Goal: Transaction & Acquisition: Purchase product/service

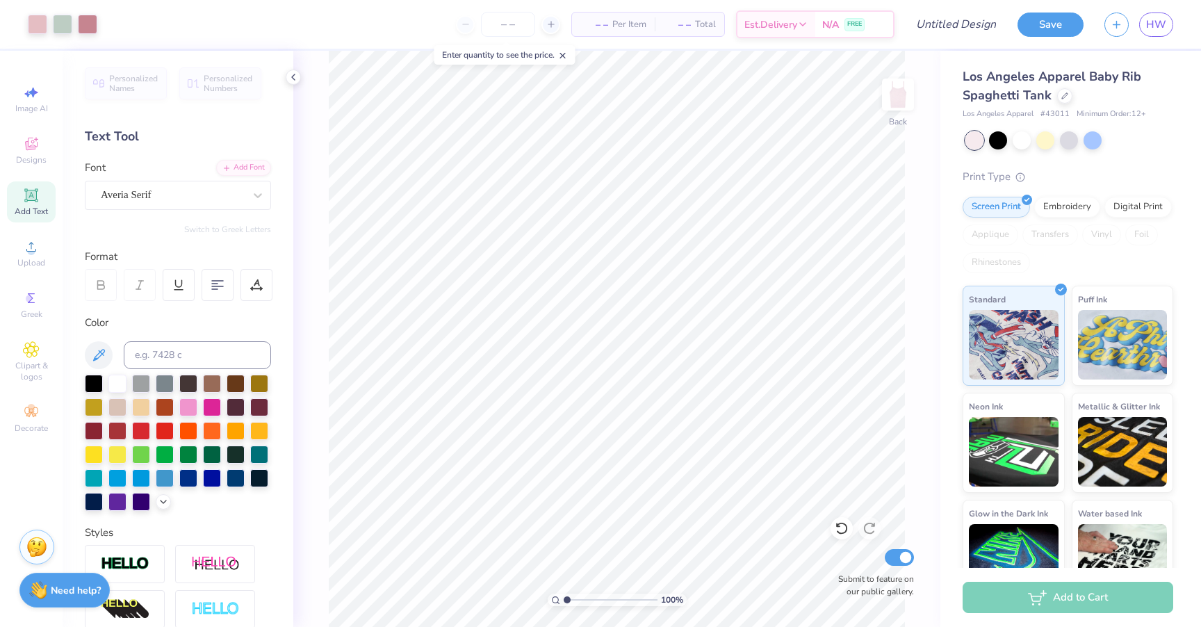
click at [1060, 103] on div "Los Angeles Apparel Baby Rib Spaghetti Tank" at bounding box center [1067, 86] width 211 height 38
click at [1062, 97] on icon at bounding box center [1064, 94] width 7 height 7
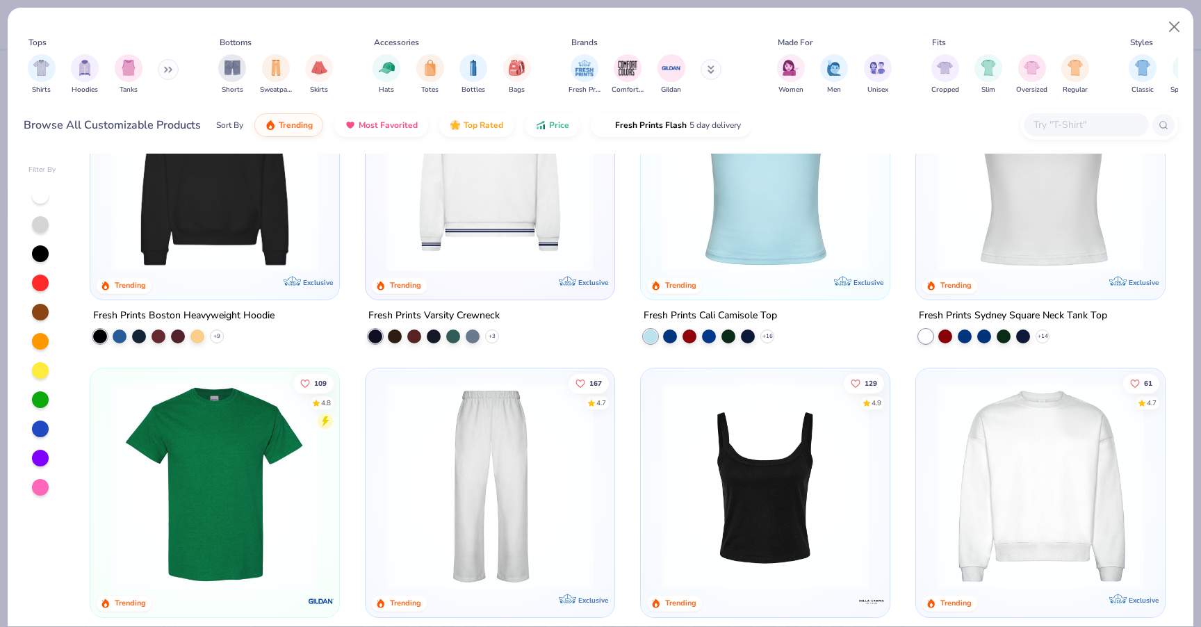
scroll to position [504, 0]
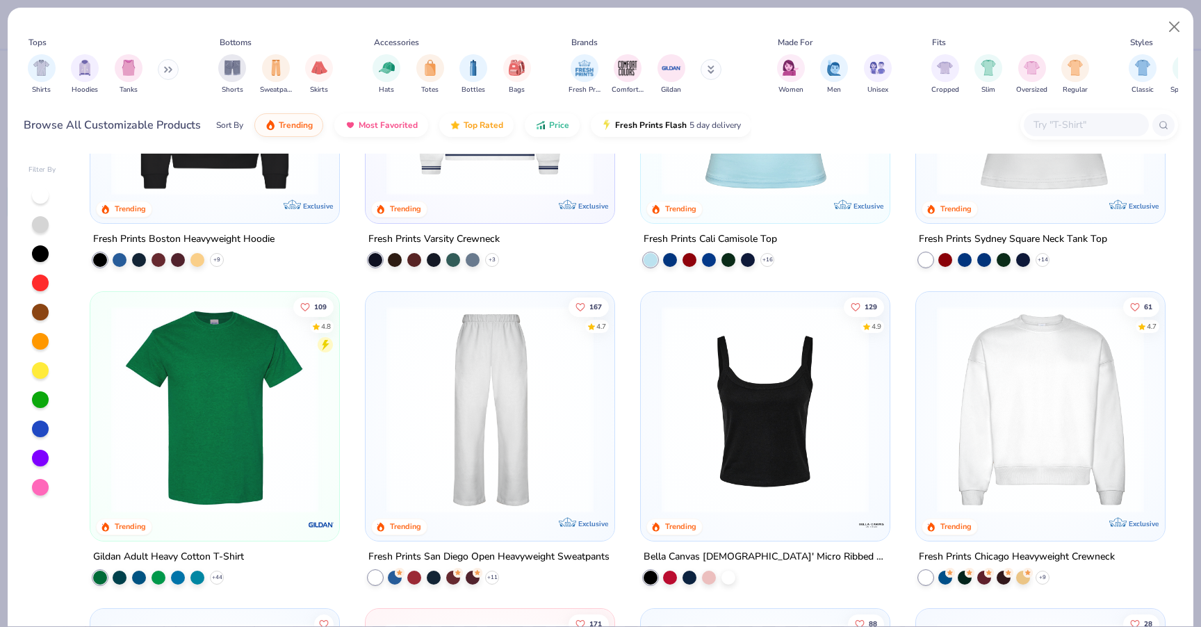
click at [156, 384] on img at bounding box center [214, 408] width 221 height 207
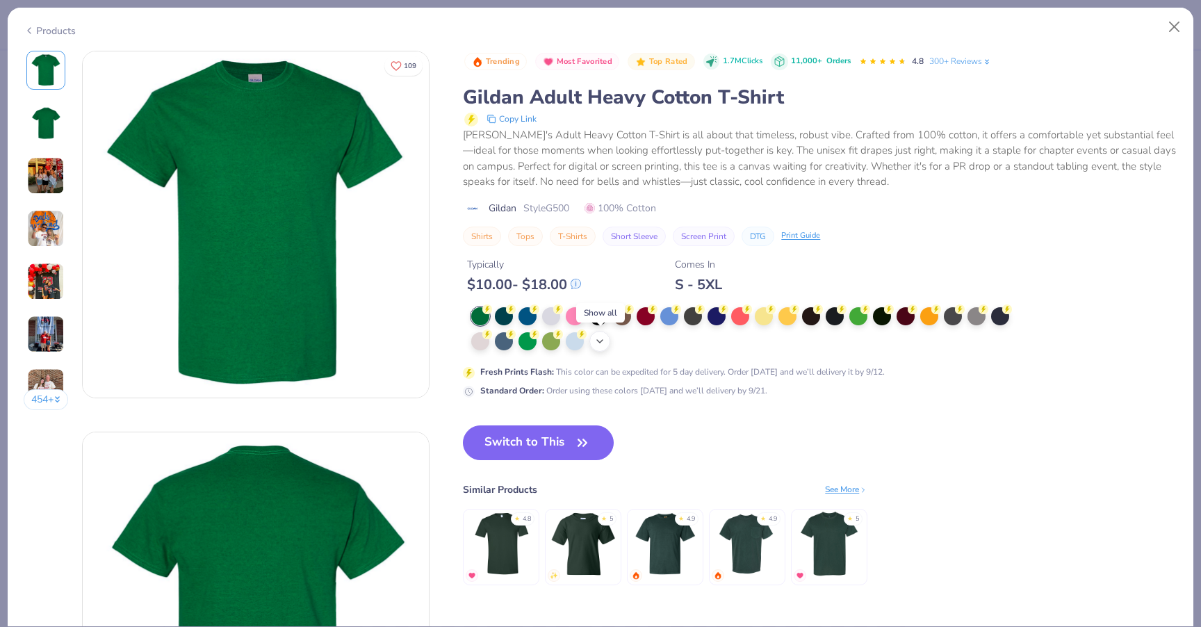
click at [600, 336] on icon at bounding box center [599, 341] width 11 height 11
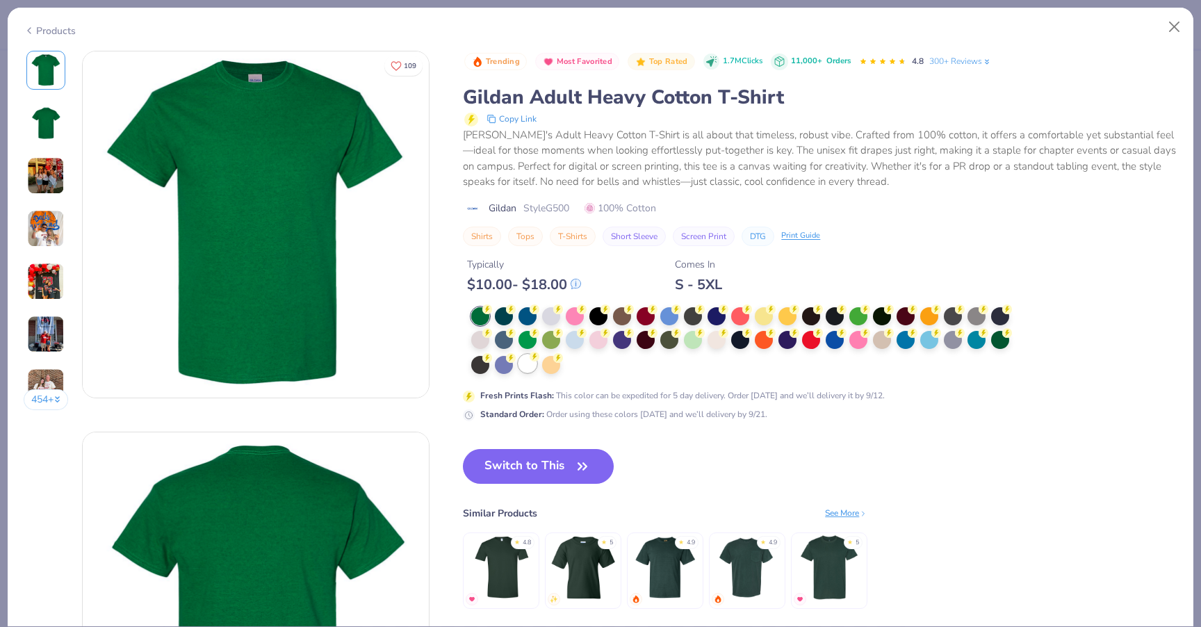
click at [525, 365] on div at bounding box center [527, 363] width 18 height 18
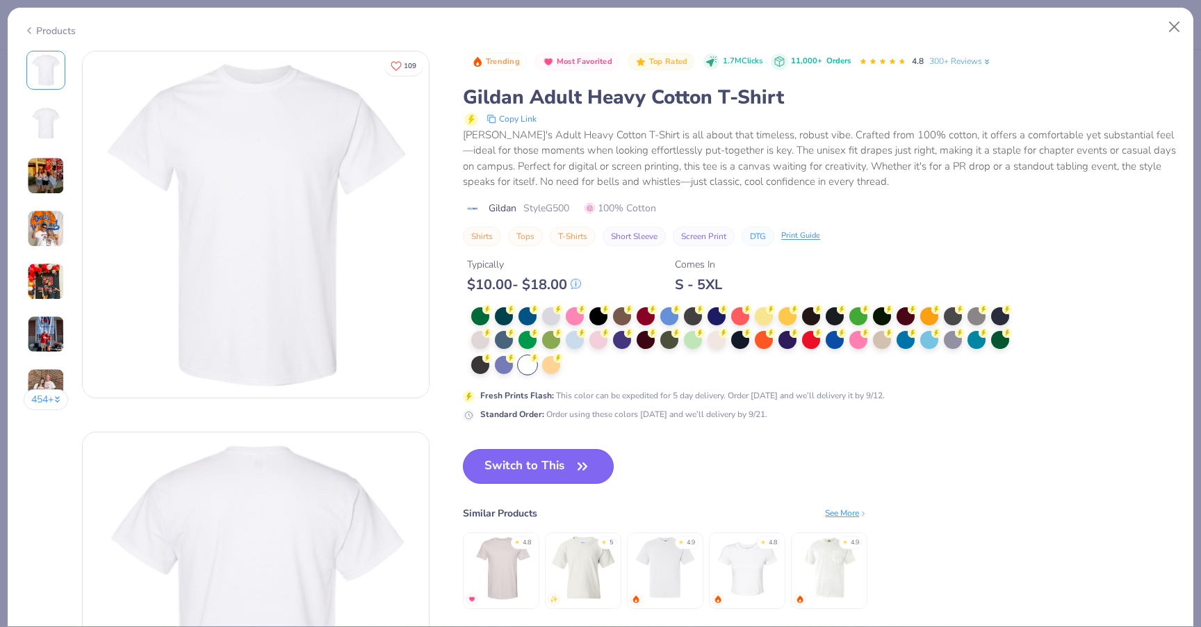
click at [517, 470] on button "Switch to This" at bounding box center [538, 466] width 151 height 35
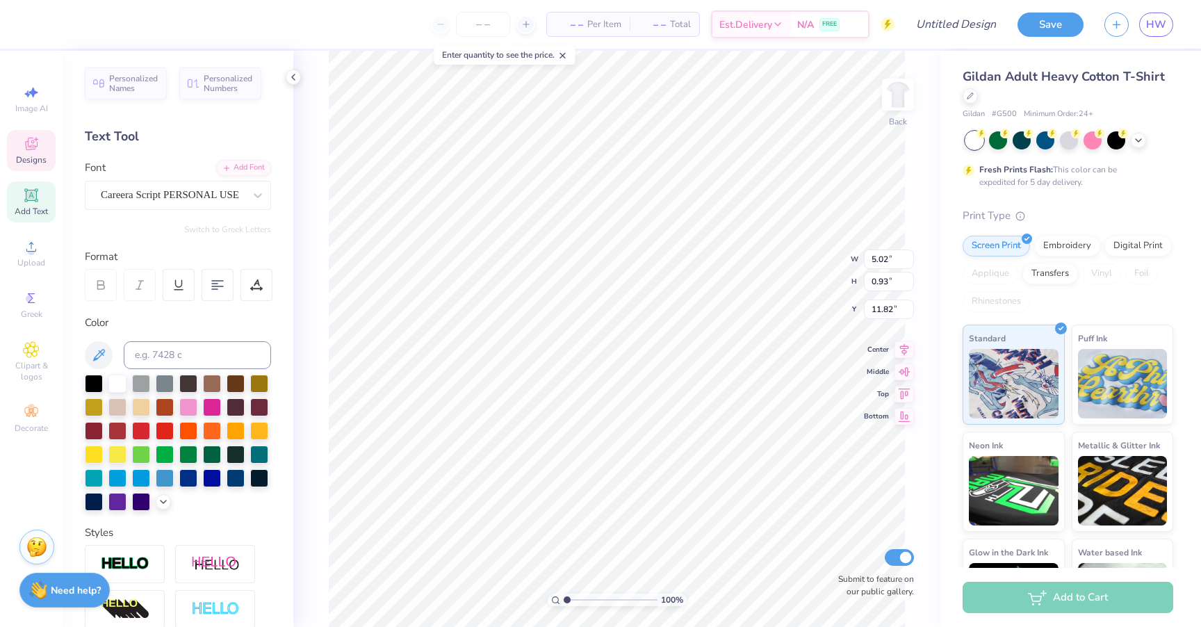
type input "11.87"
type input "3.29"
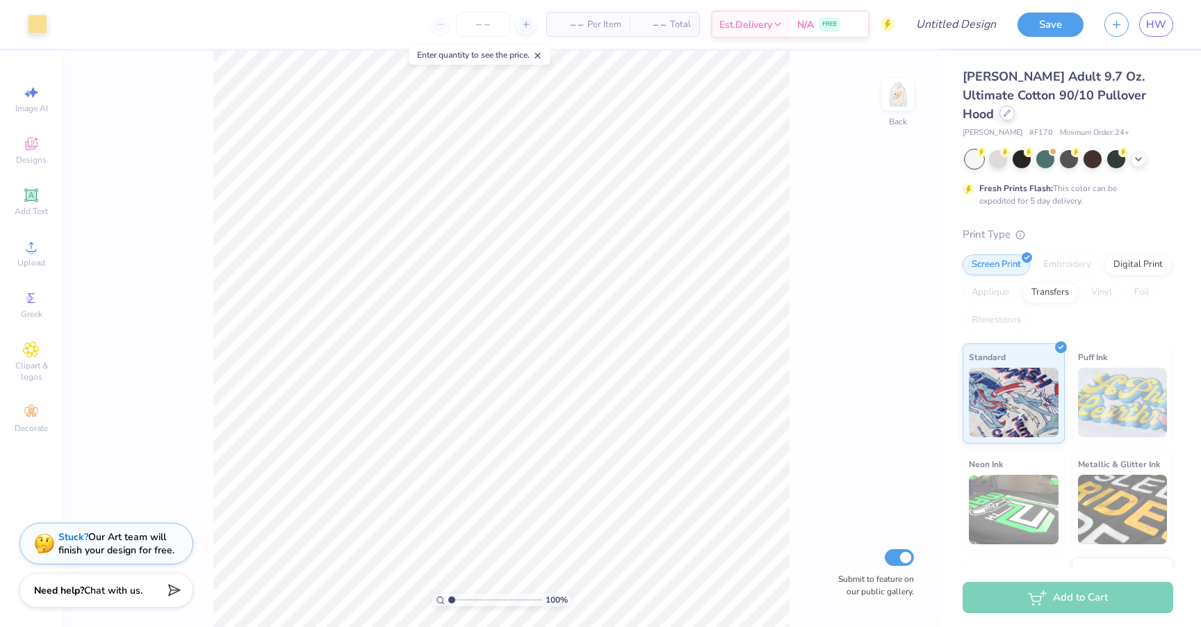
click at [1015, 106] on div at bounding box center [1006, 113] width 15 height 15
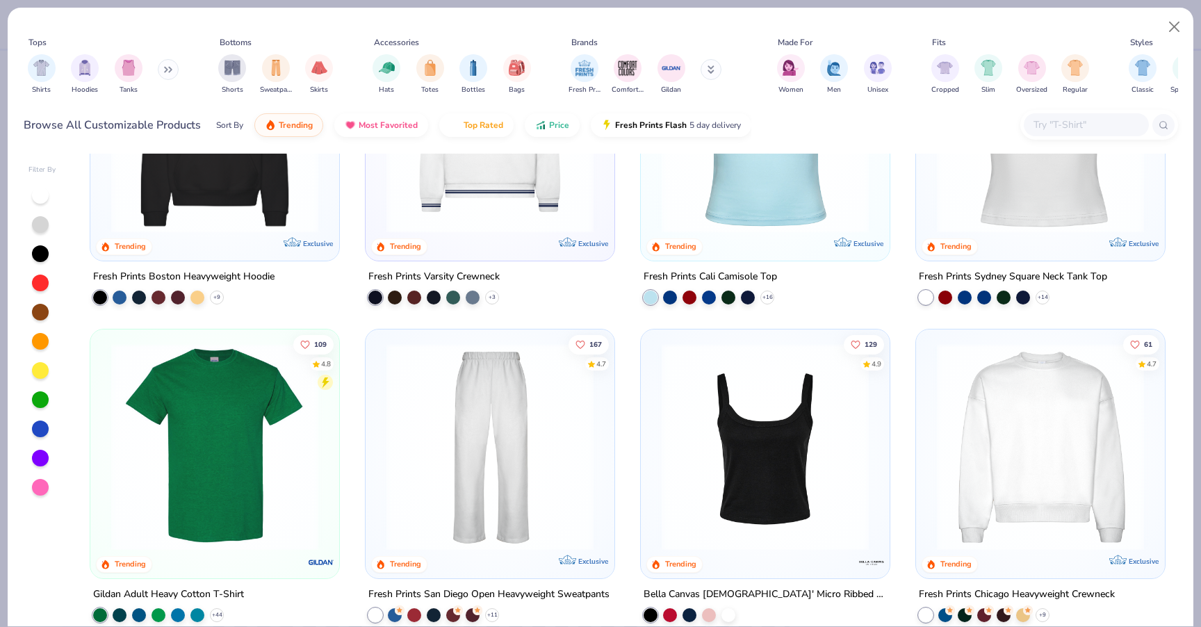
scroll to position [488, 0]
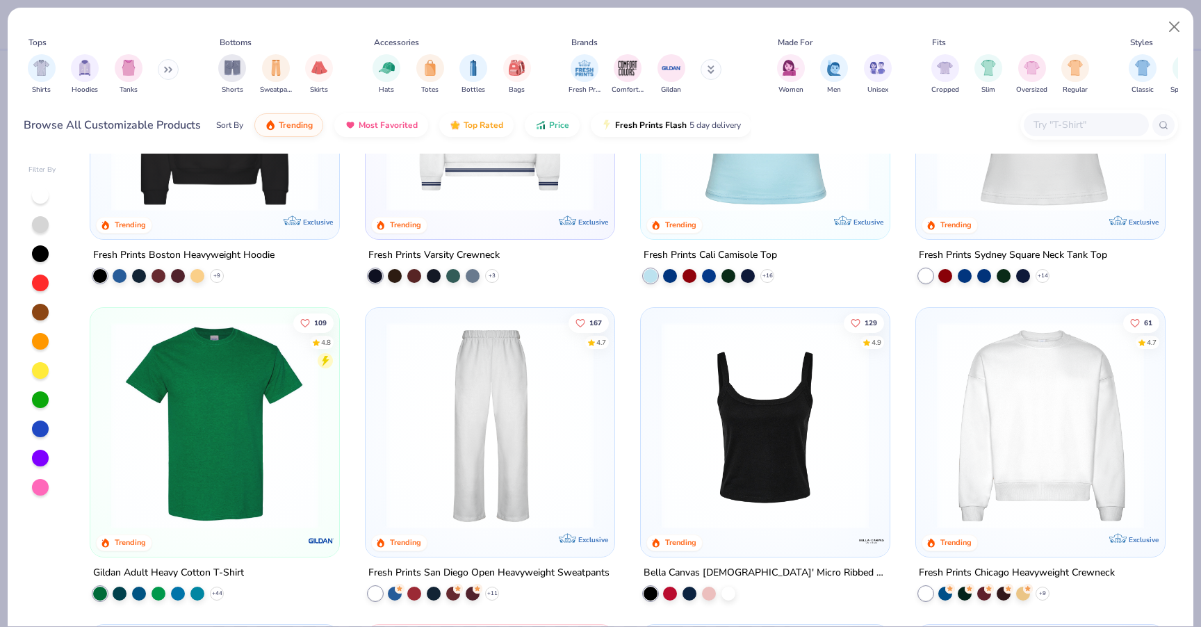
click at [183, 418] on img at bounding box center [214, 424] width 221 height 207
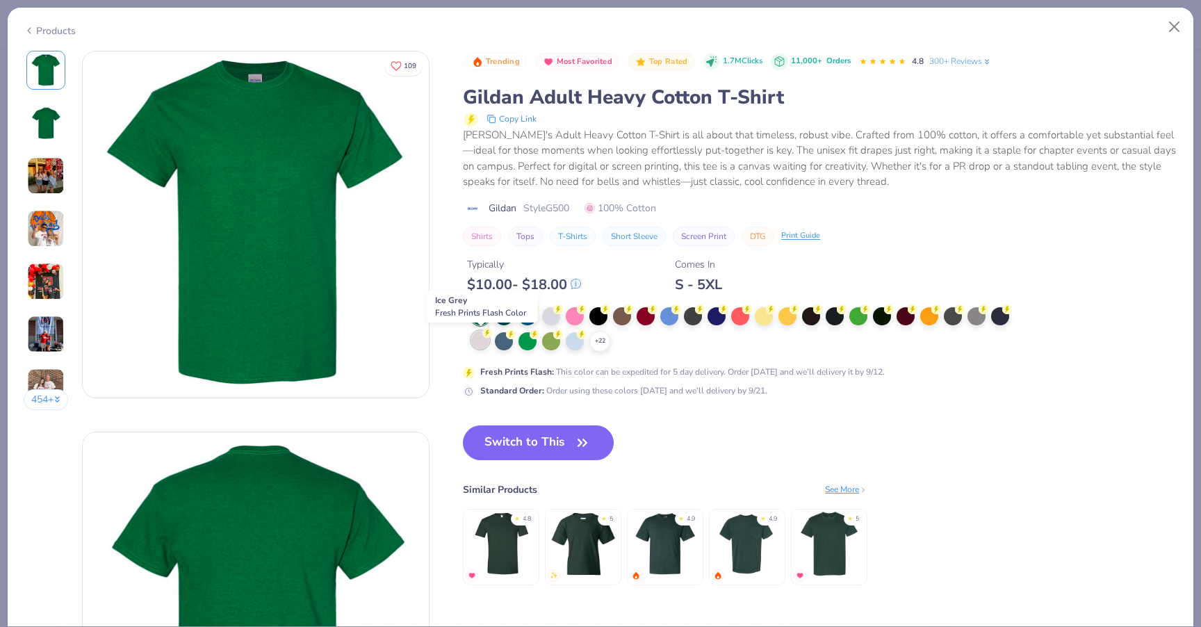
click at [484, 336] on circle at bounding box center [487, 333] width 10 height 10
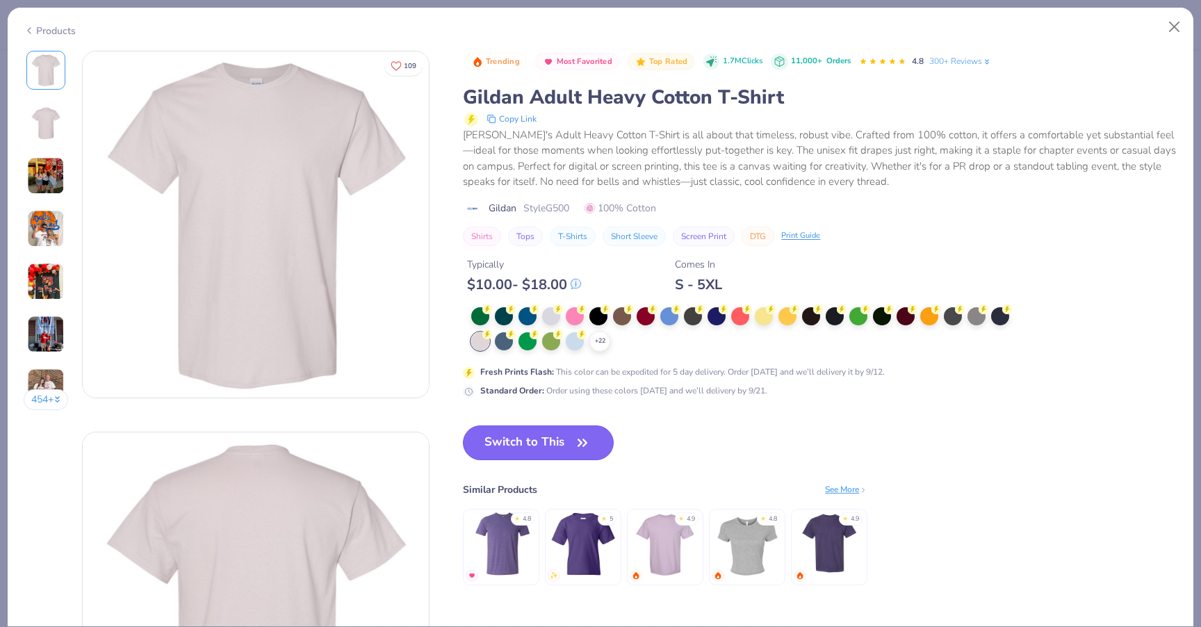
click at [550, 441] on button "Switch to This" at bounding box center [538, 442] width 151 height 35
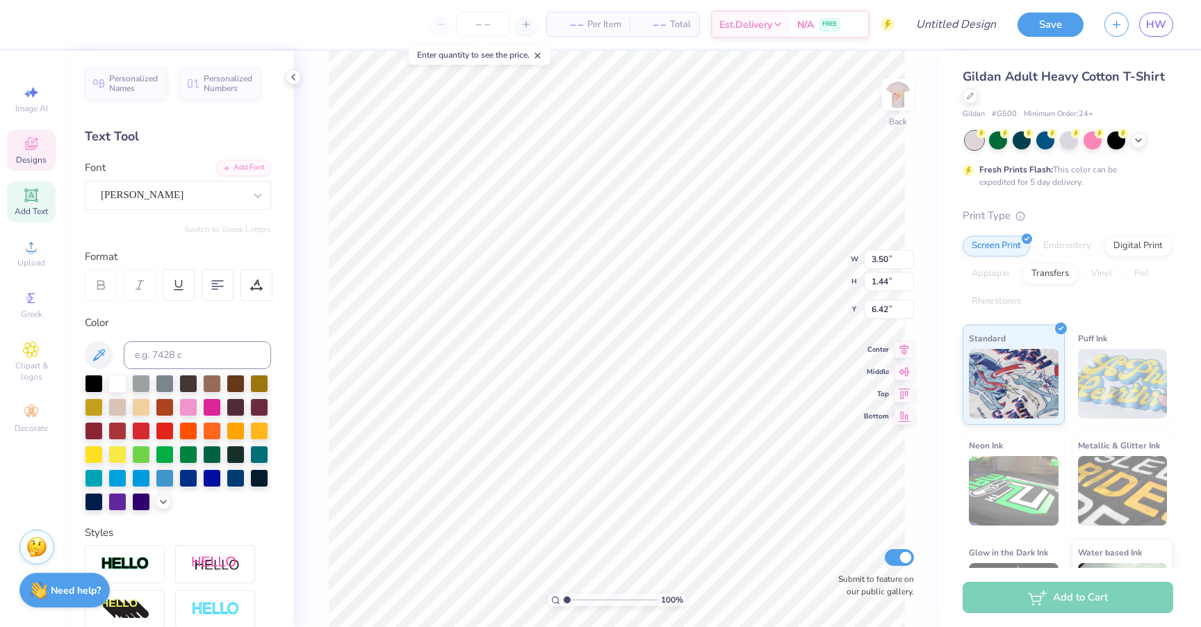
type input "4.45"
type textarea "[PERSON_NAME]"
type input "3.36"
click at [901, 98] on img at bounding box center [898, 95] width 56 height 56
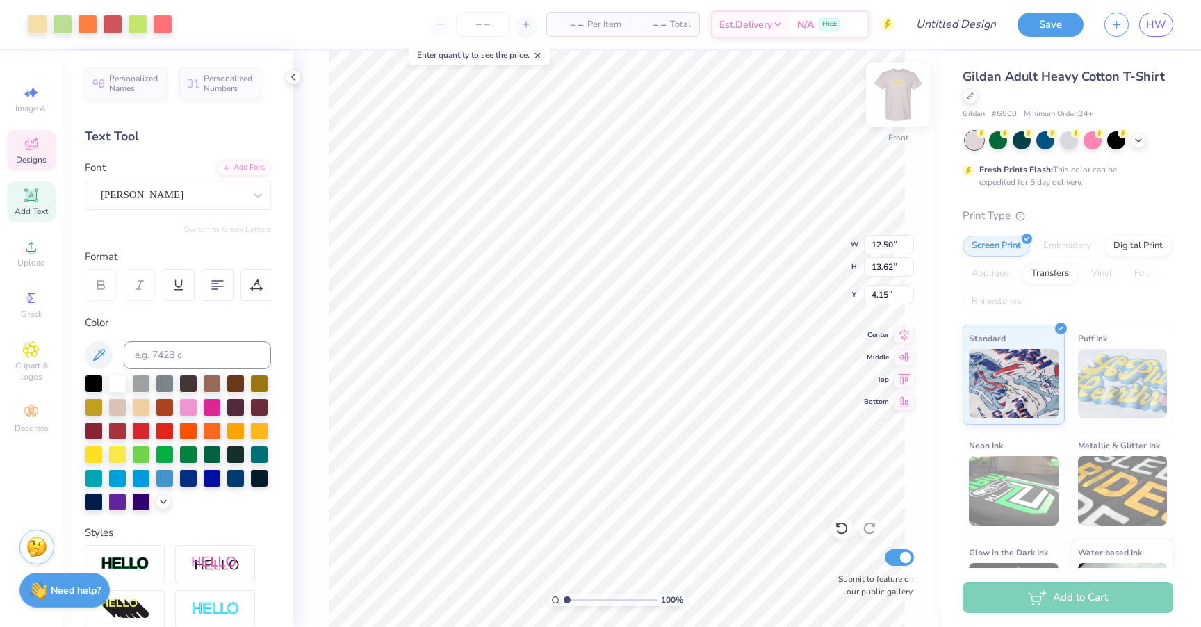
type input "4.15"
click at [1133, 137] on icon at bounding box center [1138, 138] width 11 height 11
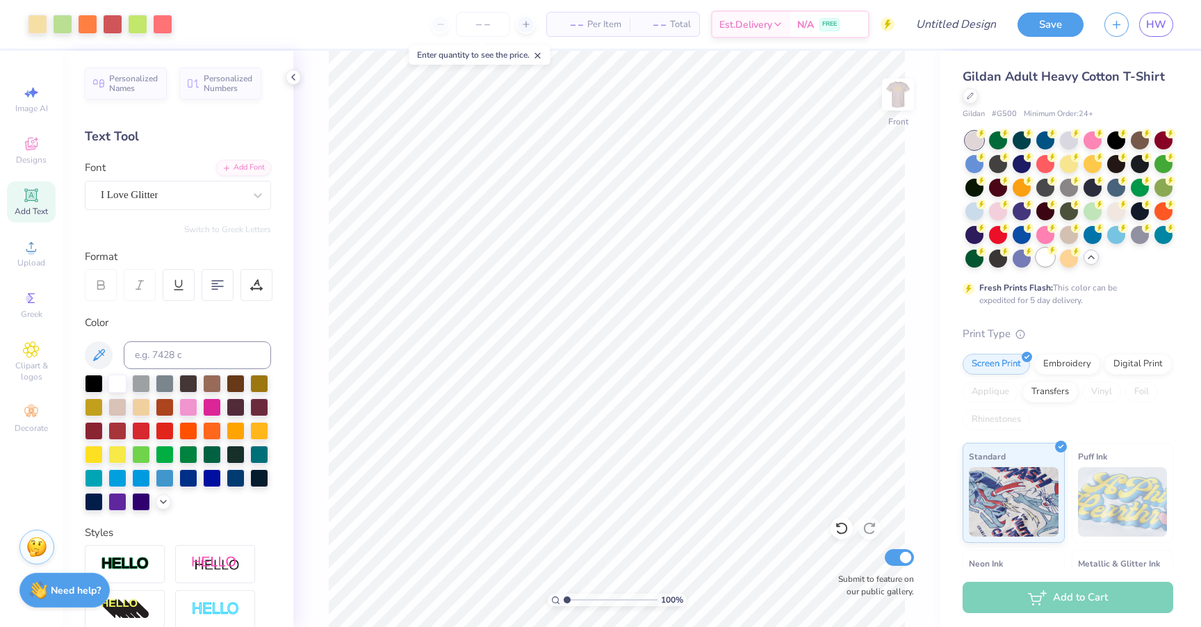
click at [1046, 257] on div at bounding box center [1045, 257] width 18 height 18
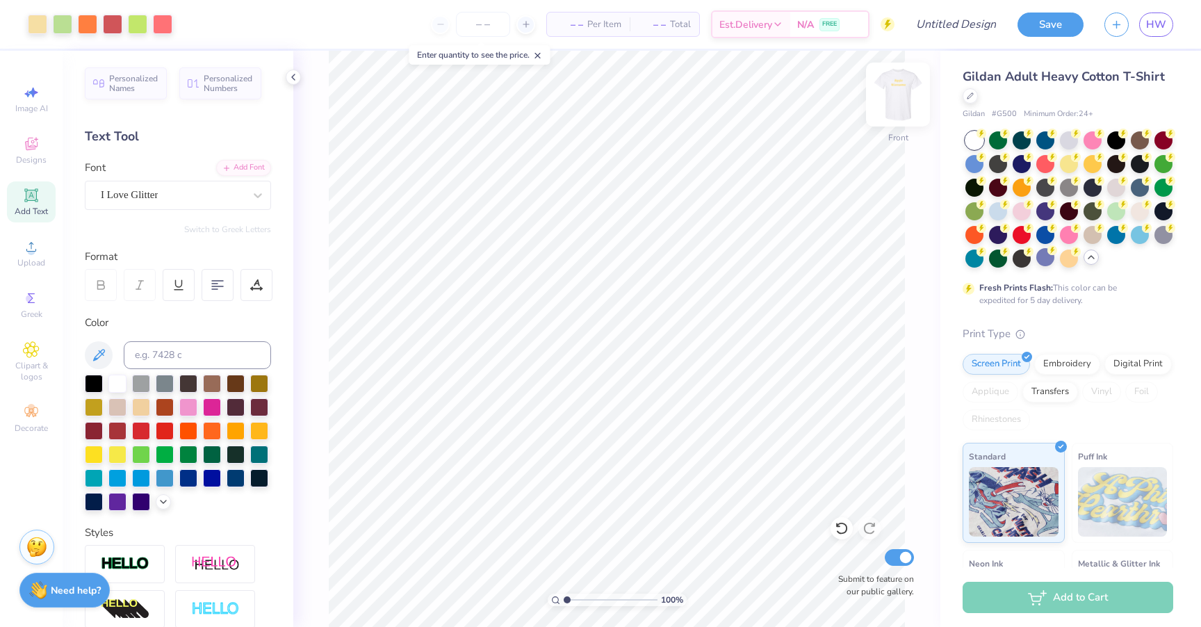
click at [897, 95] on img at bounding box center [898, 95] width 56 height 56
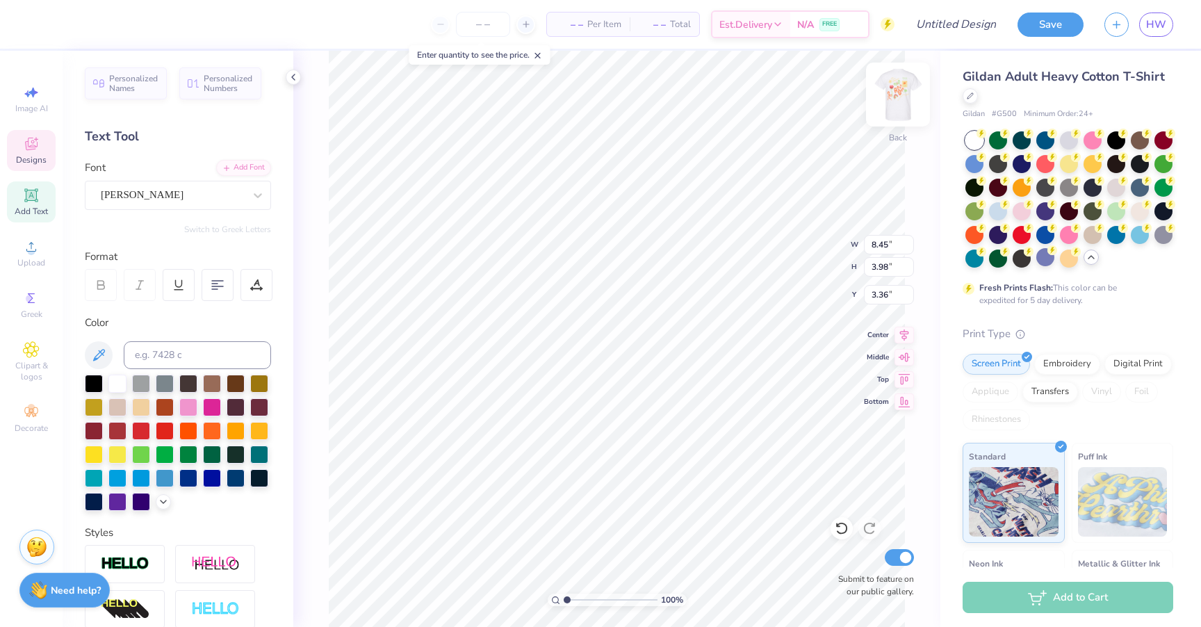
type input "3.53"
click at [899, 93] on img at bounding box center [898, 95] width 56 height 56
type input "0.91"
type input "1.53"
type input "9.06"
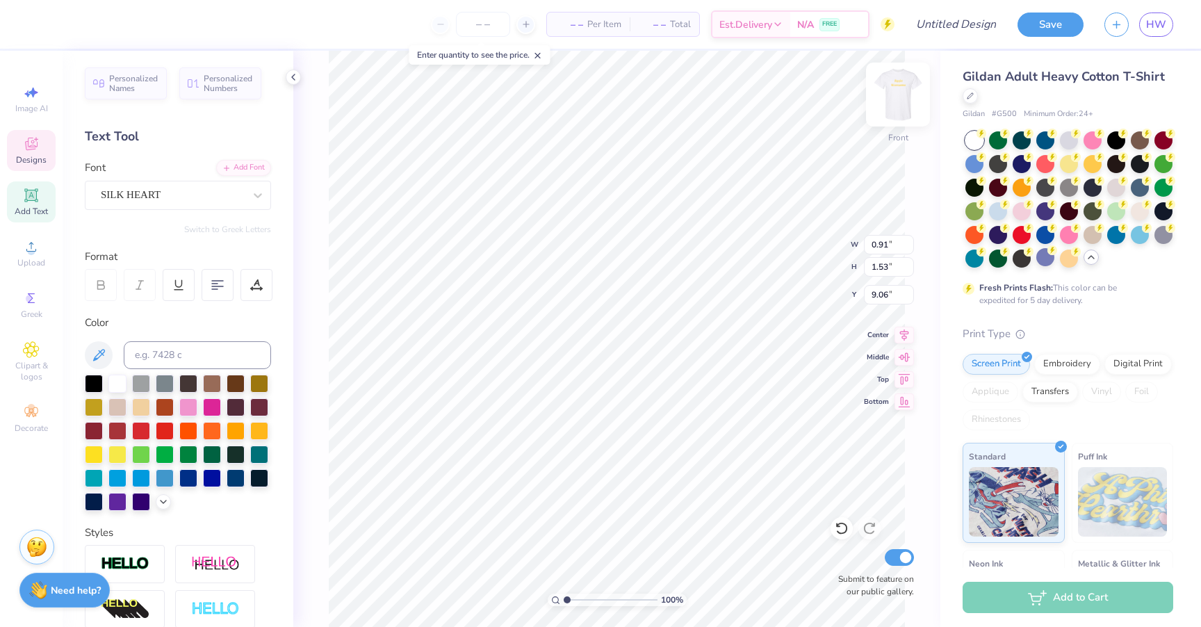
type input "2.04"
type input "3.17"
type input "10.02"
type input "1.68"
type input "1.64"
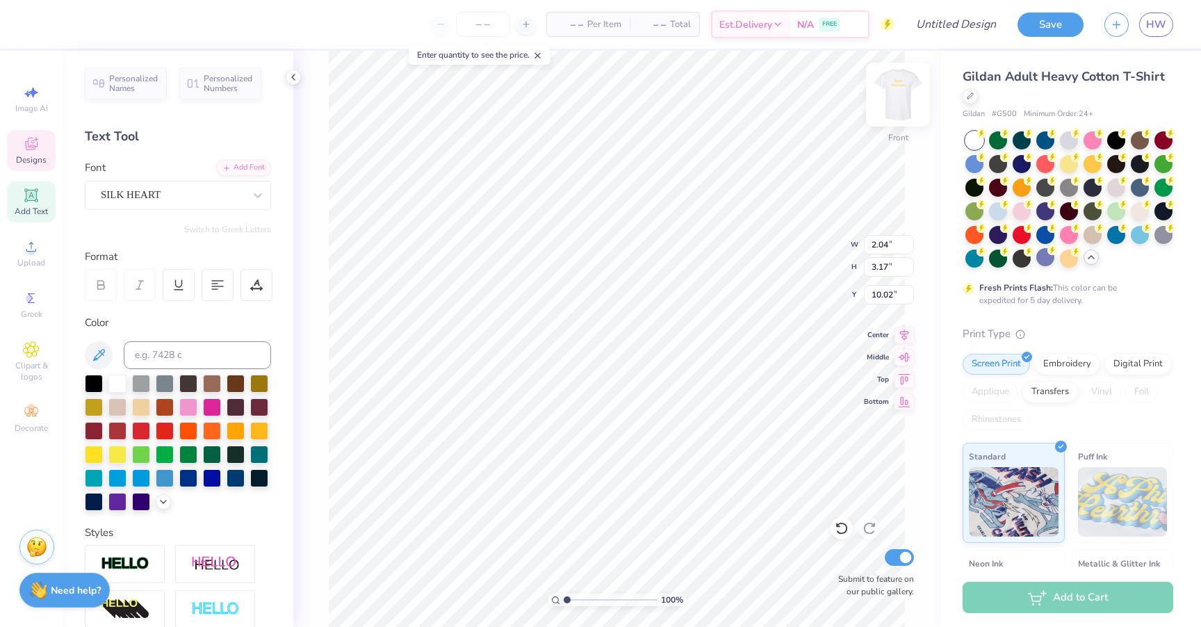
type input "9.62"
type textarea "g"
type input "6.56"
type input "4.27"
type input "13.50"
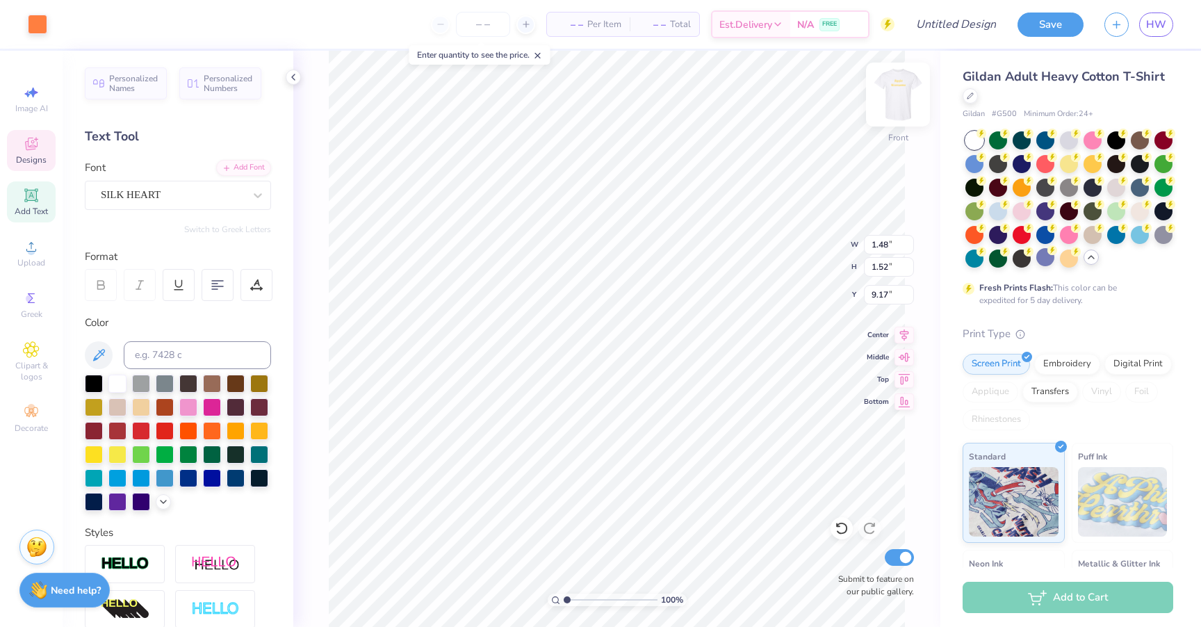
type input "9.20"
type textarea "g"
type textarea "AI"
type input "6.56"
type input "4.27"
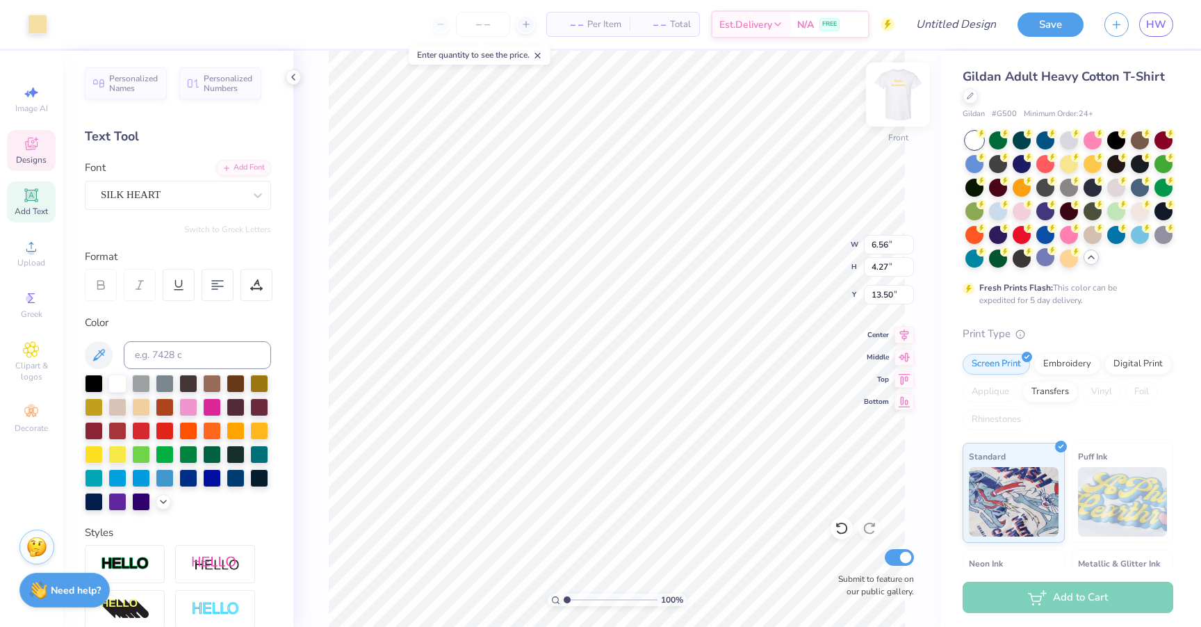
type input "13.50"
type input "1.63"
type input "1.78"
type input "7.97"
type textarea "I"
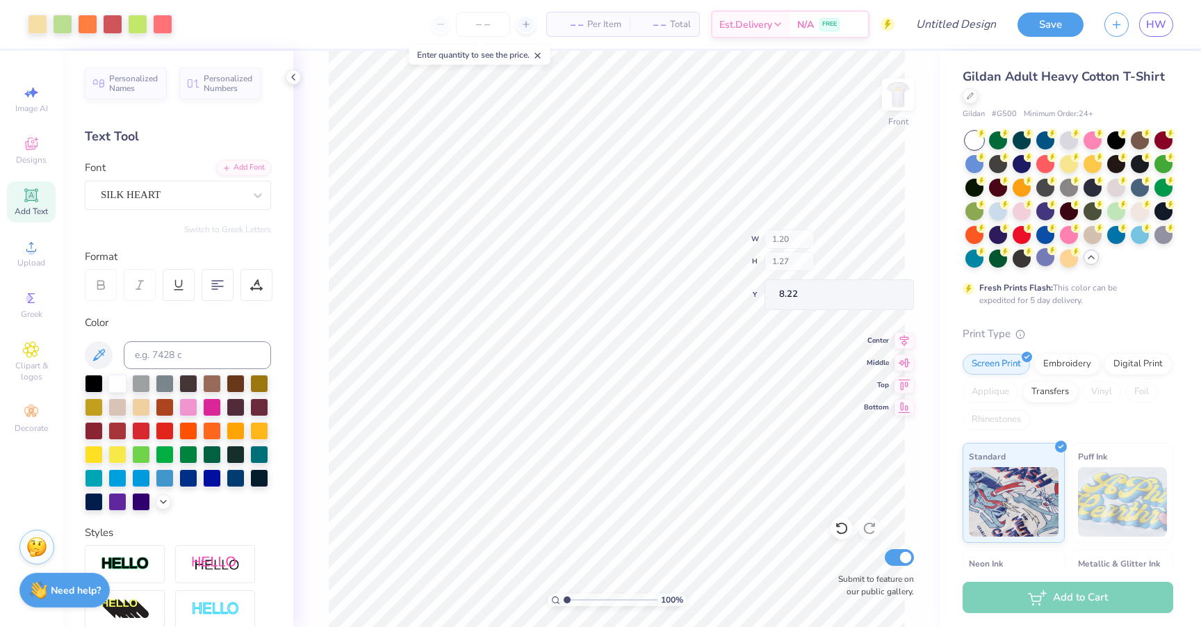
click at [794, 257] on div "100 % Front W 1.20 H 1.27 Y 8.22 Center Middle Top Bottom Submit to feature on …" at bounding box center [616, 339] width 647 height 576
type input "7.58"
type textarea "E"
type input "3.05"
type input "3.82"
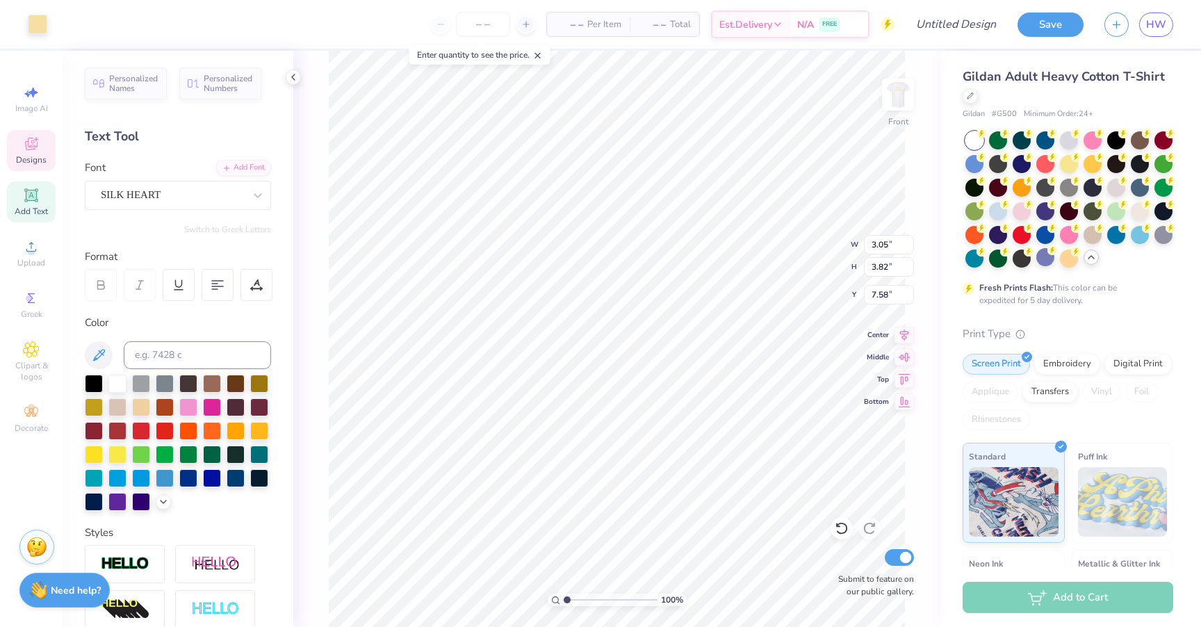
type input "5.96"
type input "1.34"
type input "1.40"
type input "7.51"
type input "1.16"
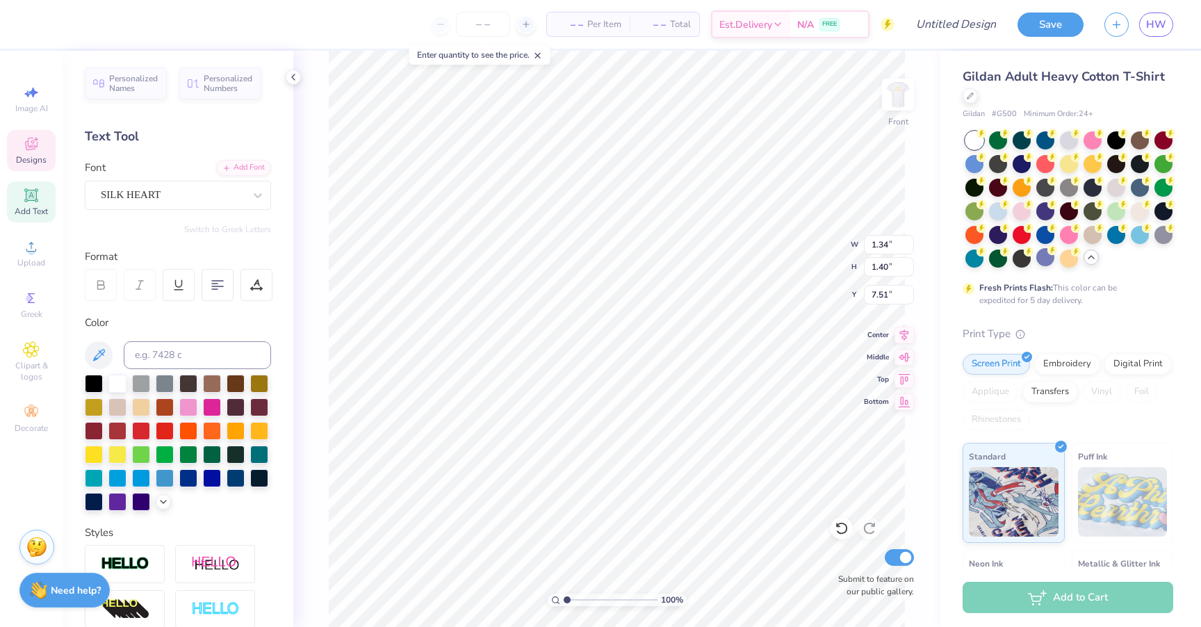
type input "1.22"
type input "7.52"
type textarea "B"
type input "1.67"
type input "2.80"
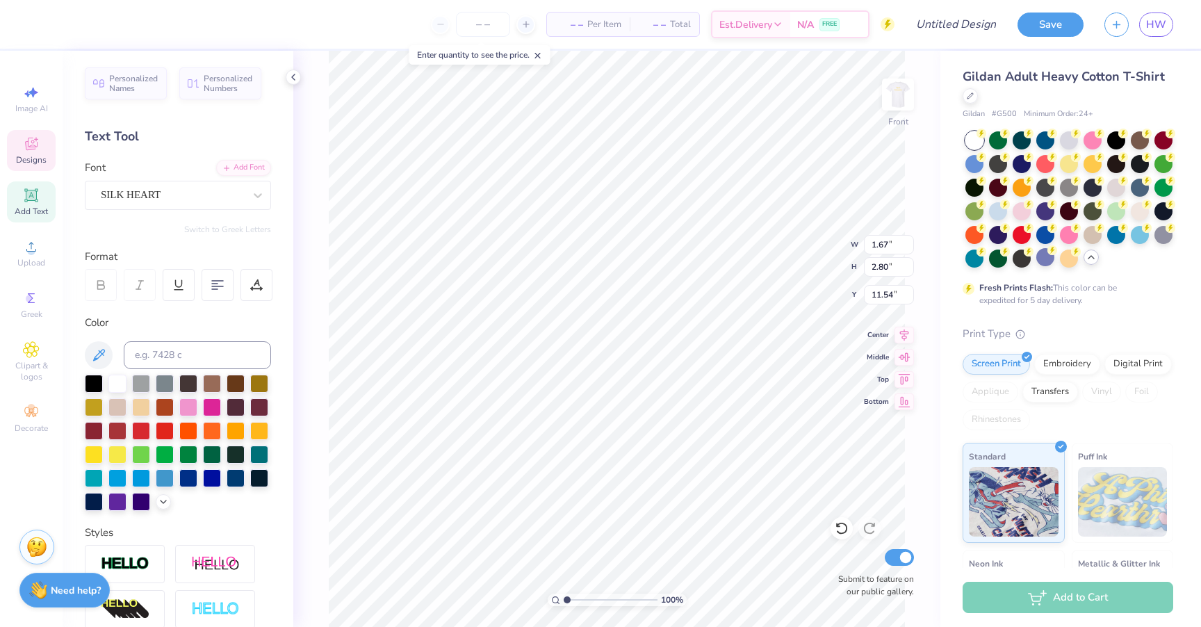
type input "11.54"
type input "1.00"
type input "1.68"
type input "10.70"
type textarea "L"
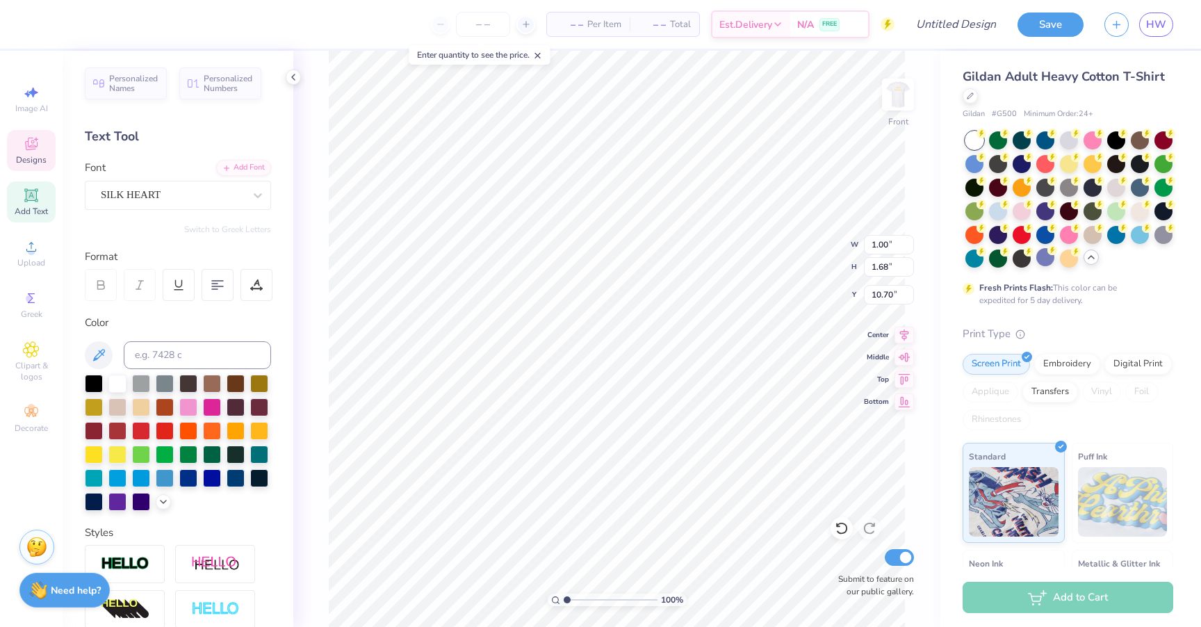
type textarea "l"
type input "6.56"
type input "4.27"
type input "13.50"
type input "0.52"
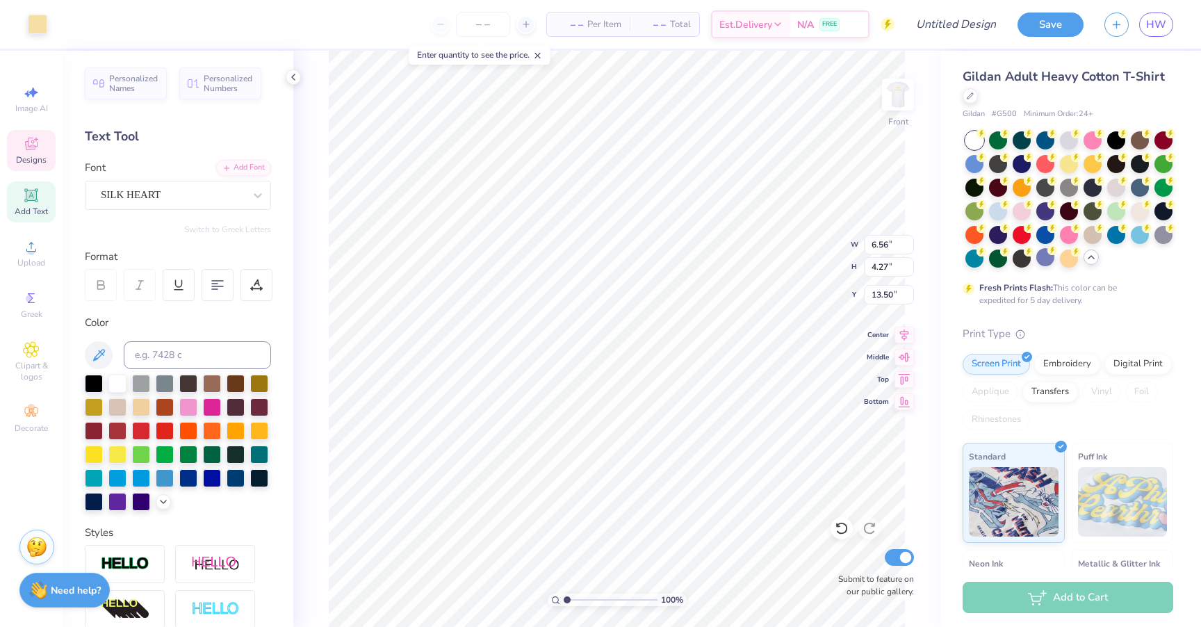
type input "1.62"
type input "11.61"
type input "6.56"
type input "4.27"
type input "13.50"
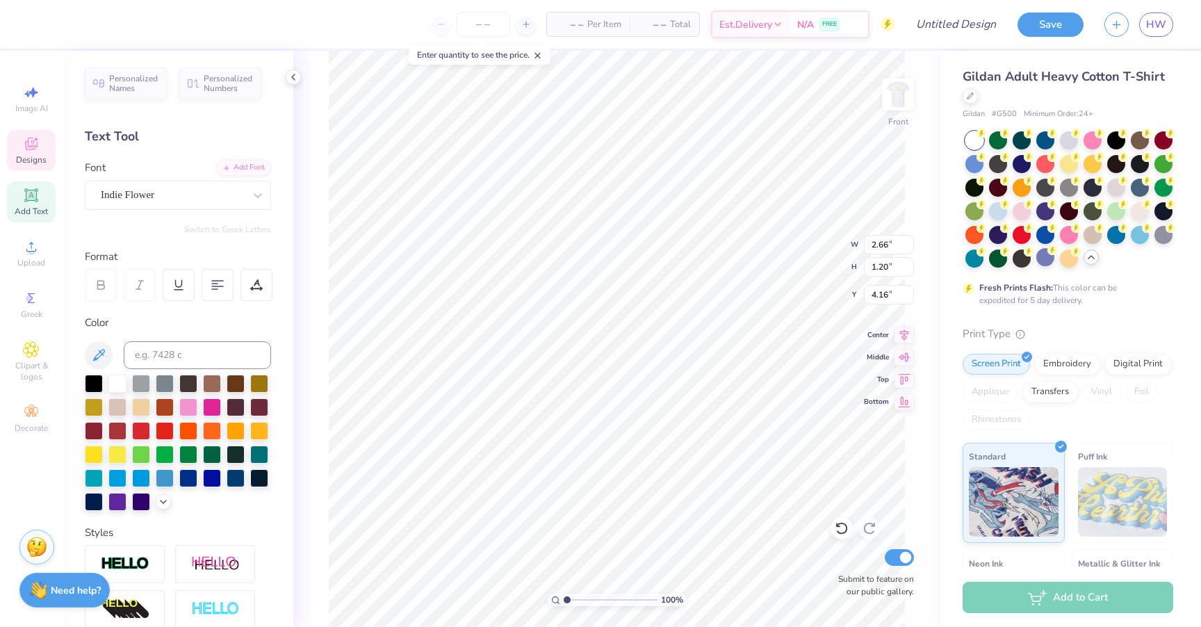
type textarea "2014"
type input "12.38"
type input "1.22"
type input "1.42"
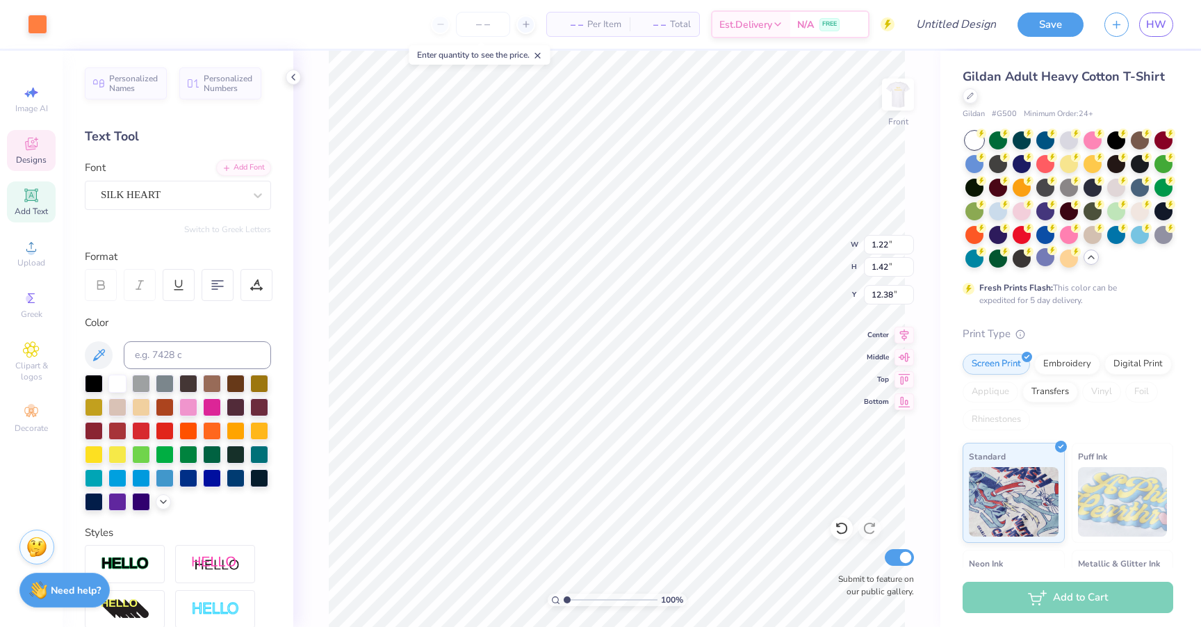
type input "10.01"
type textarea "o"
type input "2.16"
type input "1.87"
type input "12.38"
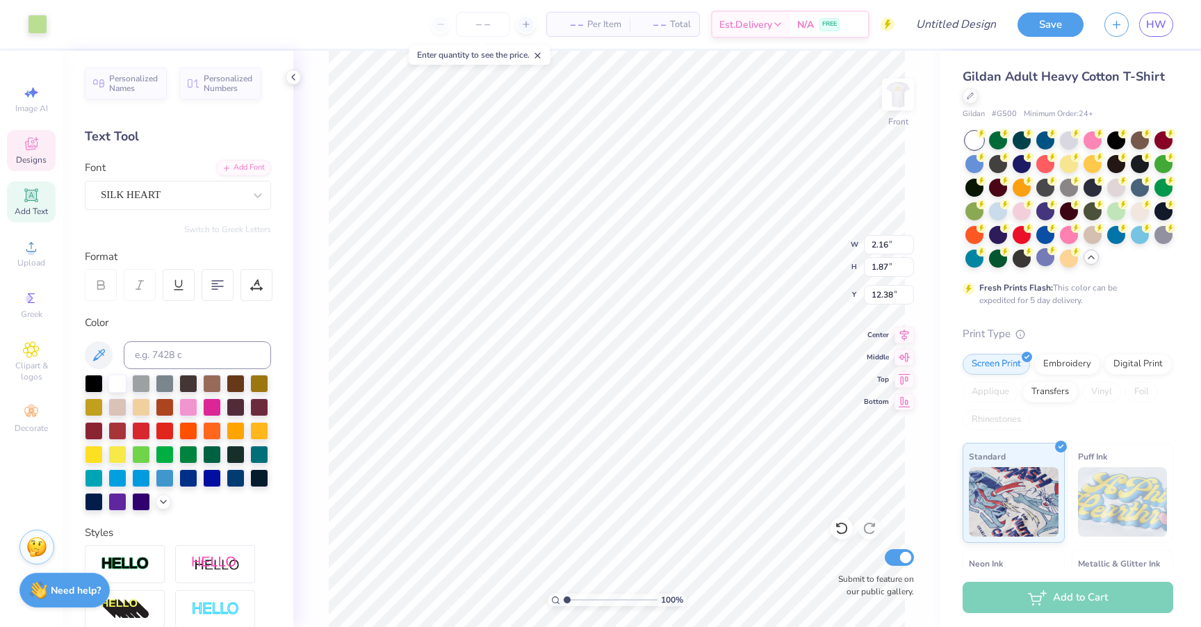
type input "0.72"
type input "0.88"
type input "11.10"
type input "11.83"
type input "11.17"
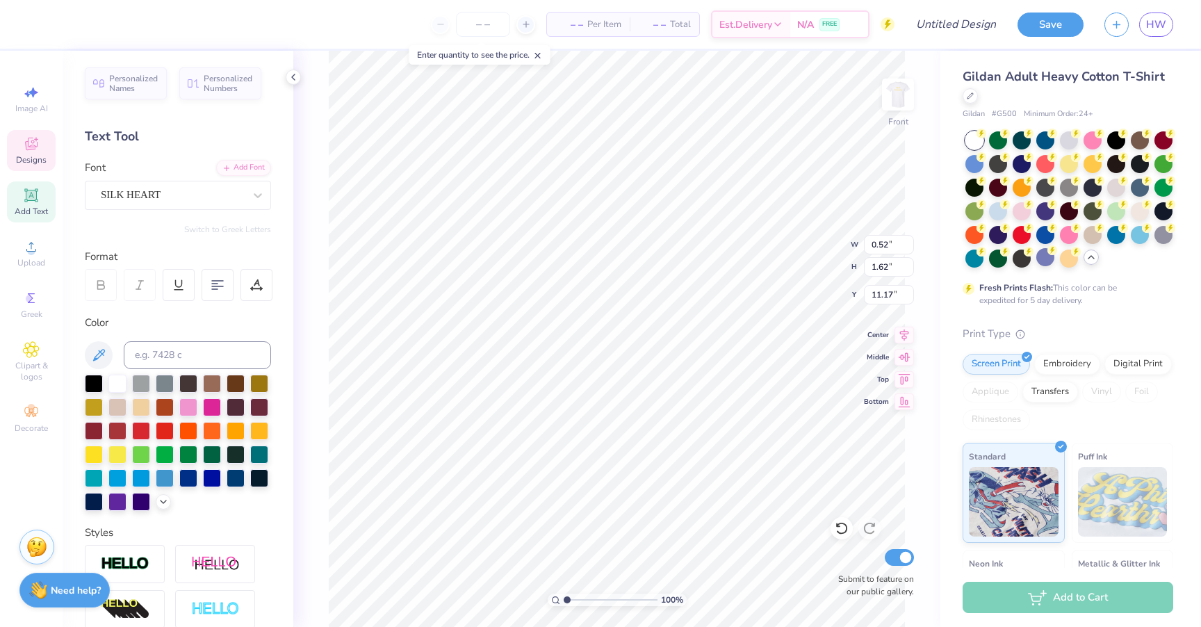
type input "0.72"
type input "0.88"
type input "11.10"
type input "0.87"
type input "1.07"
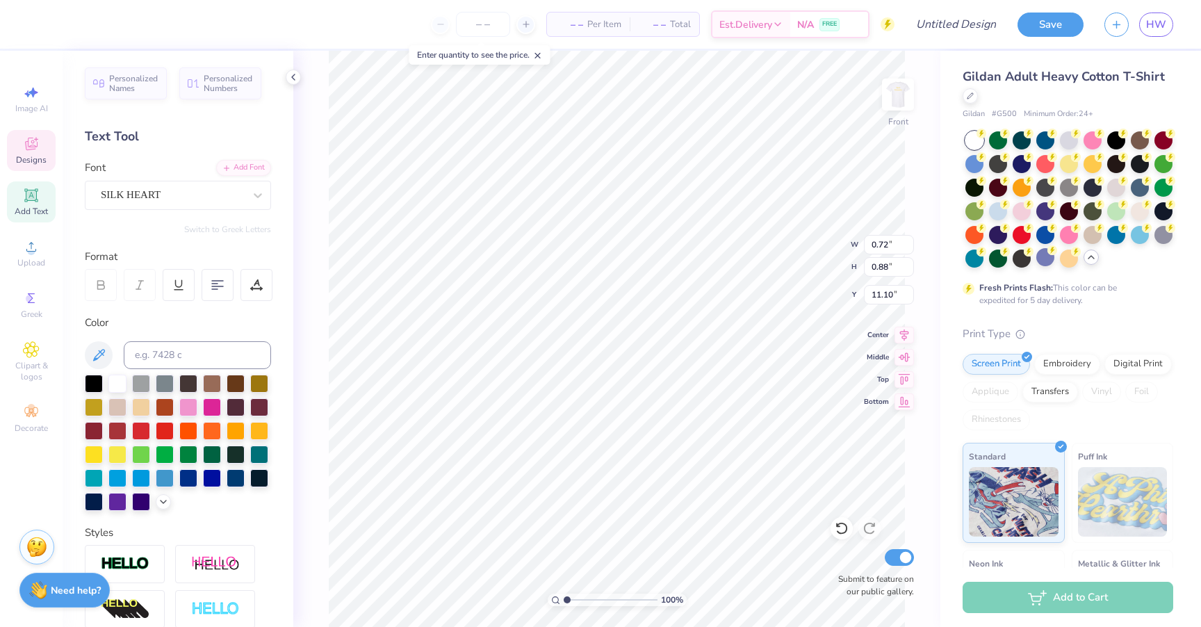
type input "10.89"
type input "10.36"
type textarea "s"
type input "0.52"
type input "1.62"
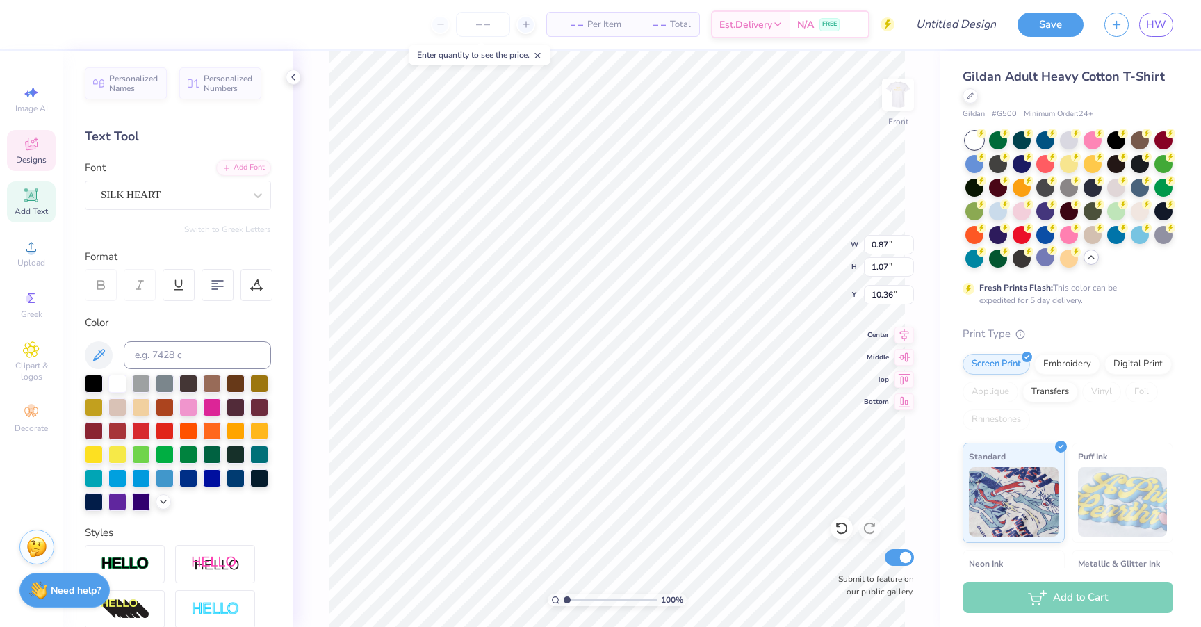
type input "11.02"
type input "10.90"
type input "2.16"
type input "1.87"
type input "12.38"
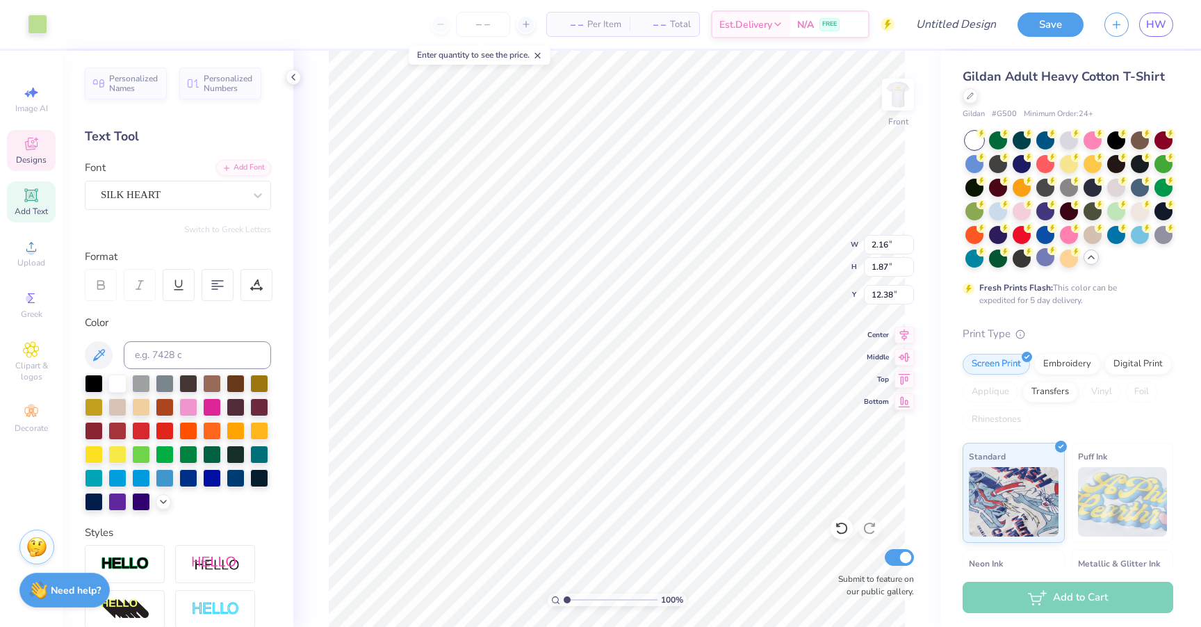
type input "0.94"
type input "1.09"
type input "10.36"
